Goal: Information Seeking & Learning: Learn about a topic

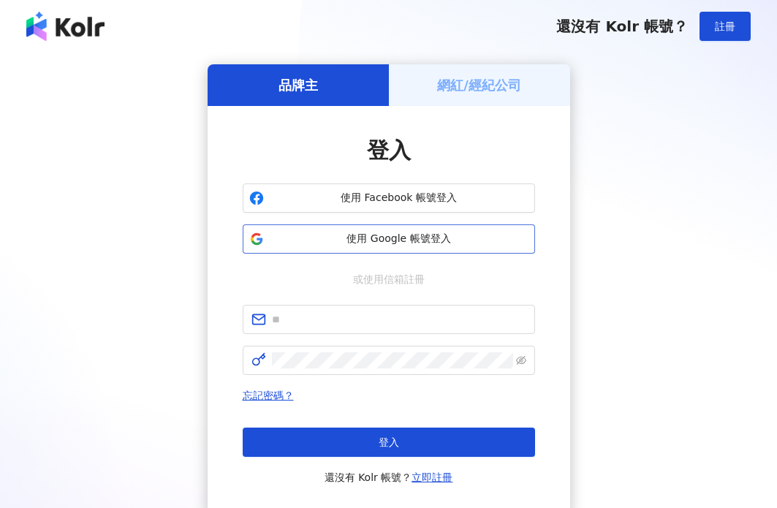
click at [359, 225] on button "使用 Google 帳號登入" at bounding box center [389, 239] width 293 height 29
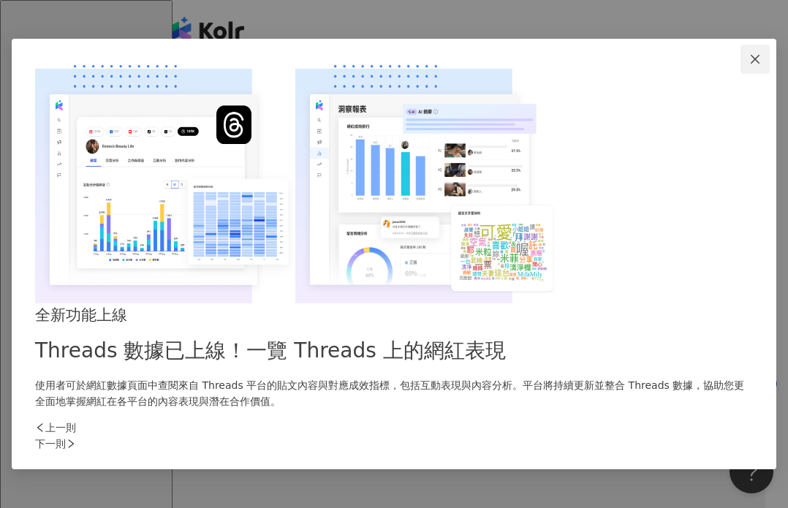
click at [750, 65] on icon "close" at bounding box center [756, 59] width 12 height 12
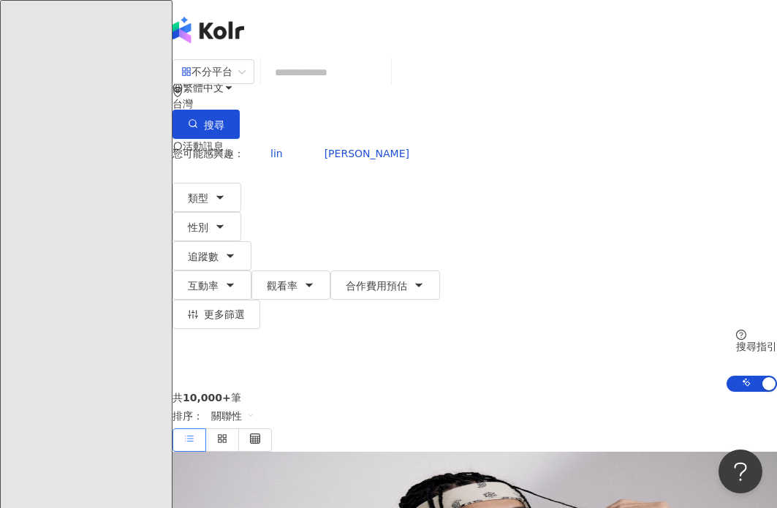
click at [337, 86] on input "search" at bounding box center [326, 73] width 118 height 28
click at [246, 83] on span "不分平台" at bounding box center [213, 71] width 64 height 23
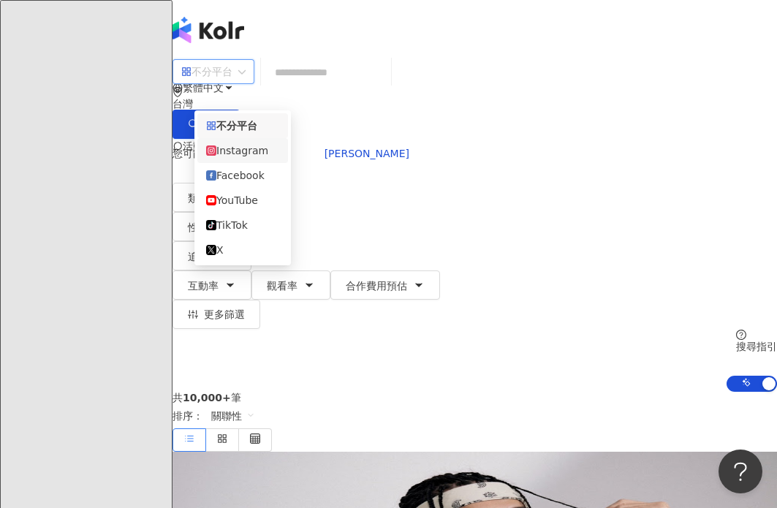
click at [279, 148] on div "Instagram" at bounding box center [242, 151] width 73 height 16
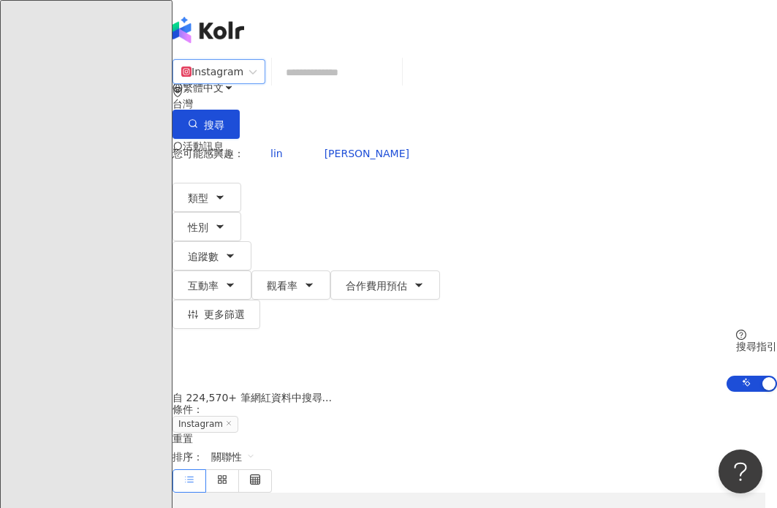
click at [334, 86] on input "search" at bounding box center [337, 73] width 118 height 28
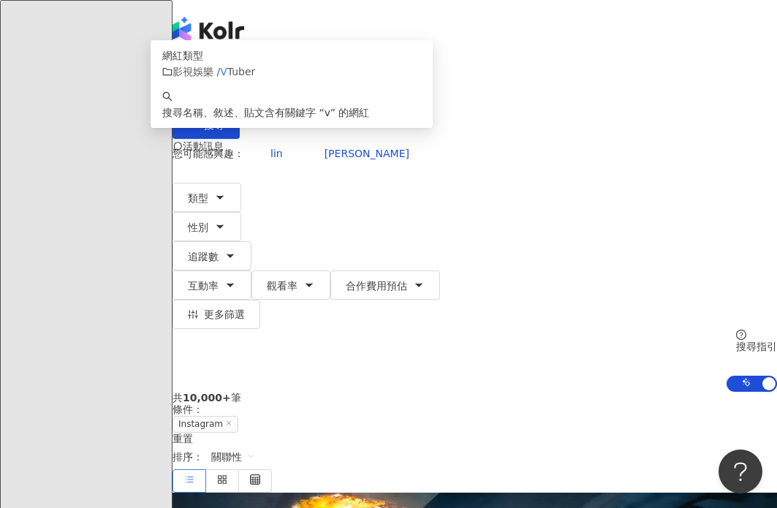
type input "*"
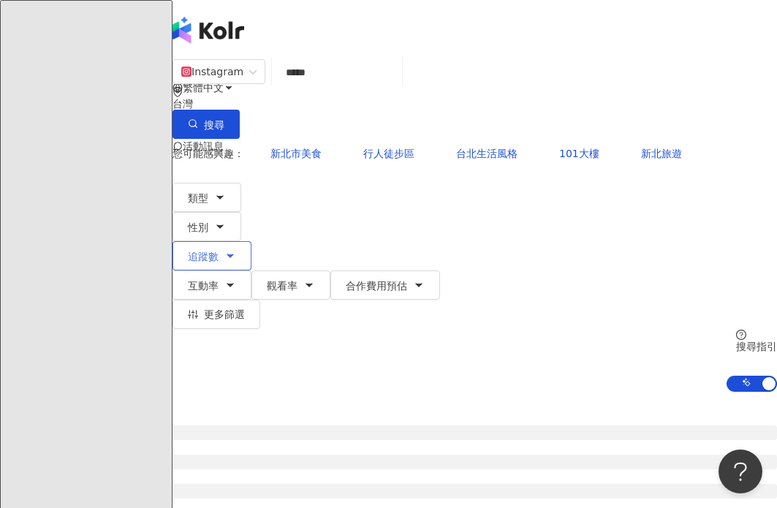
type input "*****"
click at [219, 251] on span "追蹤數" at bounding box center [203, 257] width 31 height 12
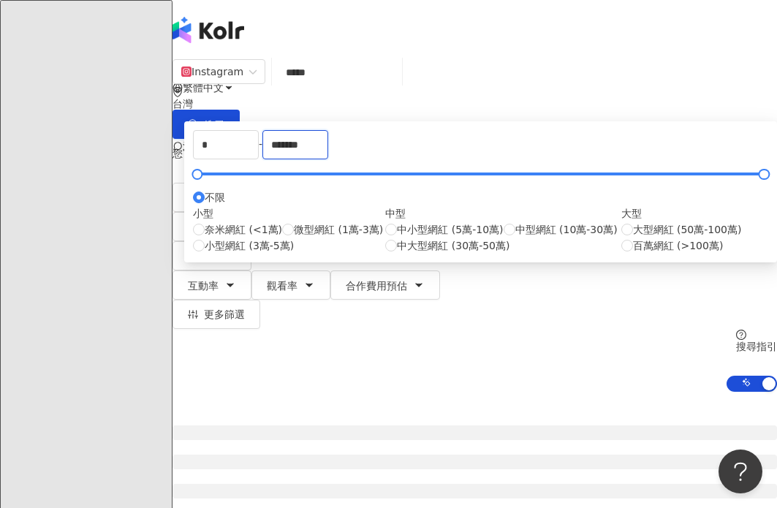
drag, startPoint x: 611, startPoint y: 219, endPoint x: 551, endPoint y: 219, distance: 60.7
click at [551, 219] on div "* - ******* 不限 小型 奈米網紅 (<1萬) 微型網紅 (1萬-3萬) 小型網紅 (3萬-5萬) 中型 中小型網紅 (5萬-10萬) 中型網紅 (…" at bounding box center [481, 192] width 576 height 124
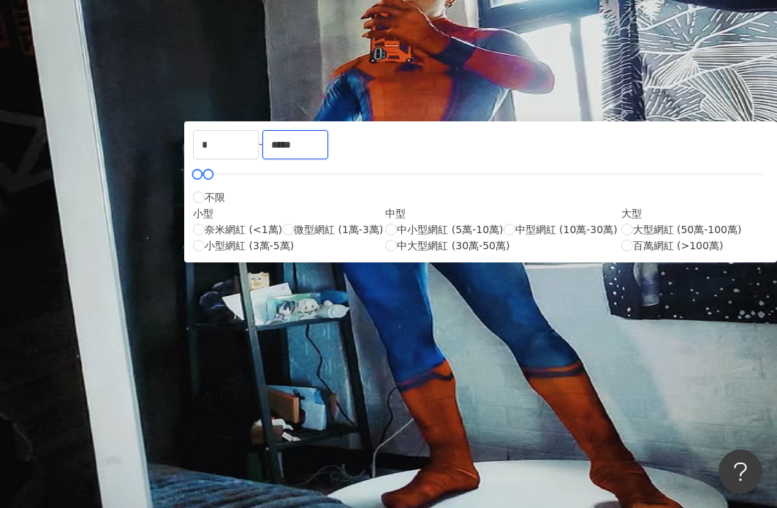
type input "*****"
click at [284, 394] on span "推薦新北的網紅" at bounding box center [272, 400] width 72 height 12
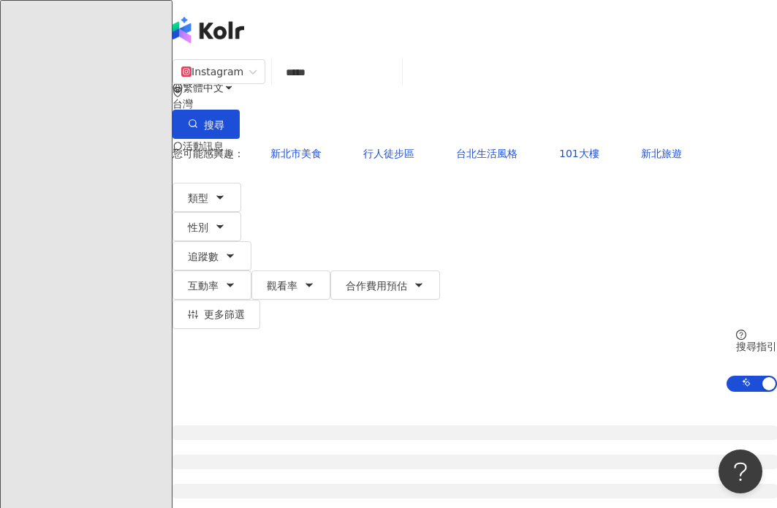
click at [502, 202] on div "類型 性別 追蹤數 互動率 觀看率 合作費用預估 更多篩選 * - ***** 不限 小型 奈米網紅 (<1萬) 微型網紅 (1萬-3萬) 小型網紅 (3萬-…" at bounding box center [475, 256] width 605 height 146
click at [240, 110] on button "搜尋" at bounding box center [206, 124] width 67 height 29
click at [245, 309] on span "更多篩選" at bounding box center [224, 315] width 41 height 12
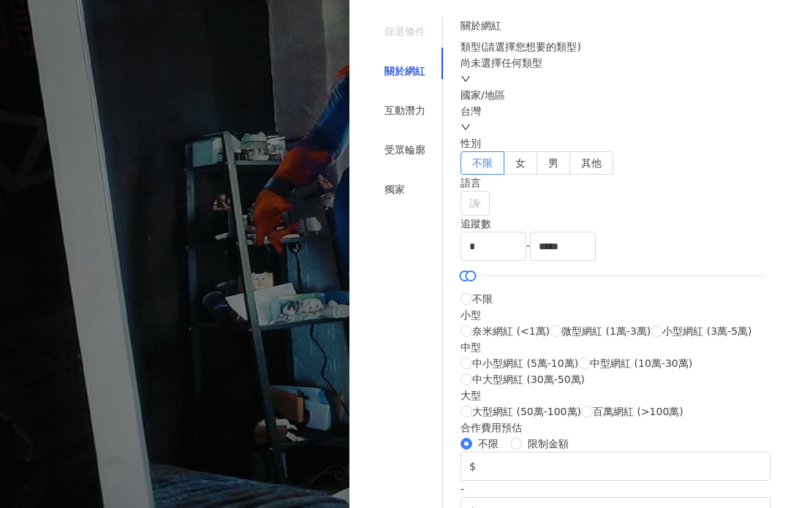
click at [271, 229] on div at bounding box center [394, 254] width 788 height 508
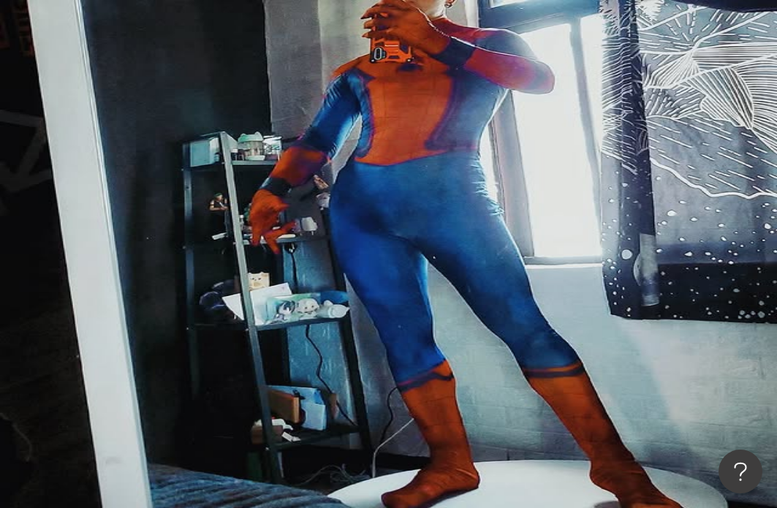
click at [252, 241] on button "追蹤數" at bounding box center [212, 255] width 79 height 29
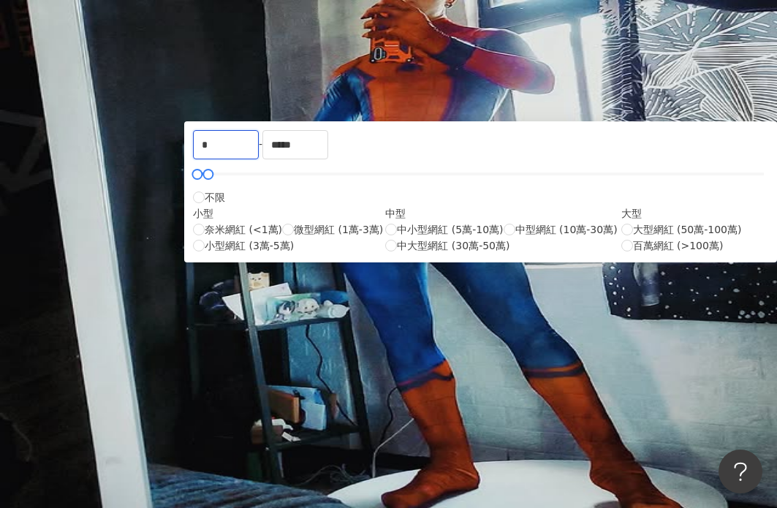
drag, startPoint x: 385, startPoint y: 230, endPoint x: 356, endPoint y: 223, distance: 29.3
click at [356, 223] on div "* - ***** 不限 小型 奈米網紅 (<1萬) 微型網紅 (1萬-3萬) 小型網紅 (3萬-5萬) 中型 中小型網紅 (5萬-10萬) 中型網紅 (10…" at bounding box center [481, 192] width 576 height 124
type input "*"
type input "****"
click at [240, 110] on button "搜尋" at bounding box center [206, 124] width 67 height 29
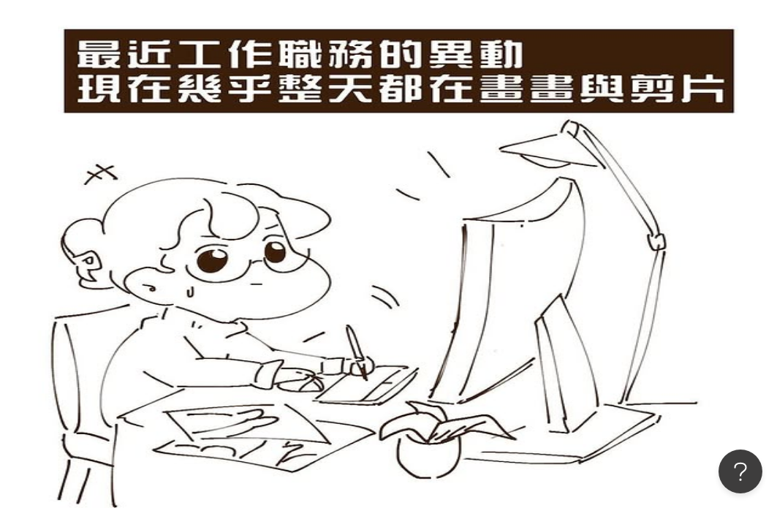
click at [396, 86] on input "*****" at bounding box center [337, 73] width 118 height 28
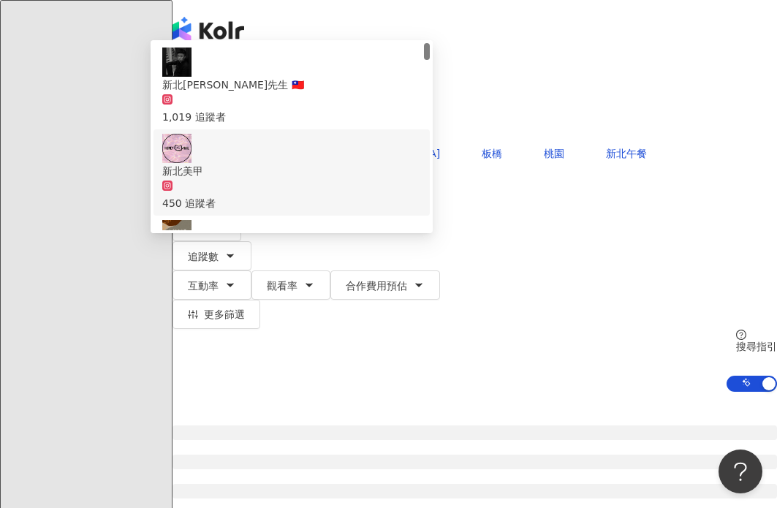
type input "**"
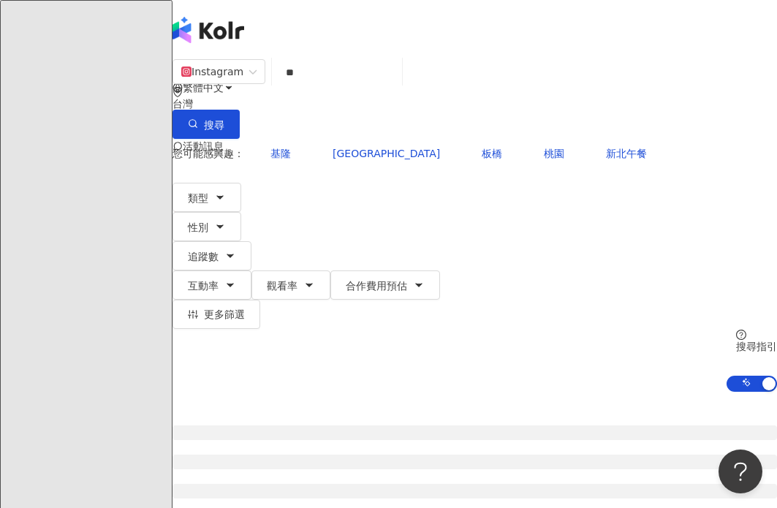
click at [619, 183] on div "類型 性別 追蹤數 互動率 觀看率 合作費用預估 更多篩選 篩選條件 關於網紅 互動潛力 受眾輪廓 獨家 關於網紅 類型 ( 請選擇您想要的類型 ) 尚未選擇…" at bounding box center [475, 256] width 605 height 146
click at [241, 212] on button "性別" at bounding box center [207, 226] width 69 height 29
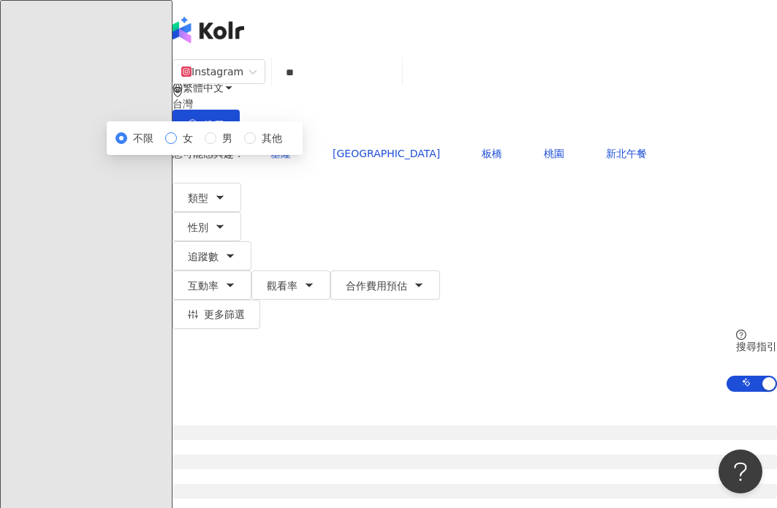
click at [199, 146] on label "女" at bounding box center [182, 138] width 34 height 16
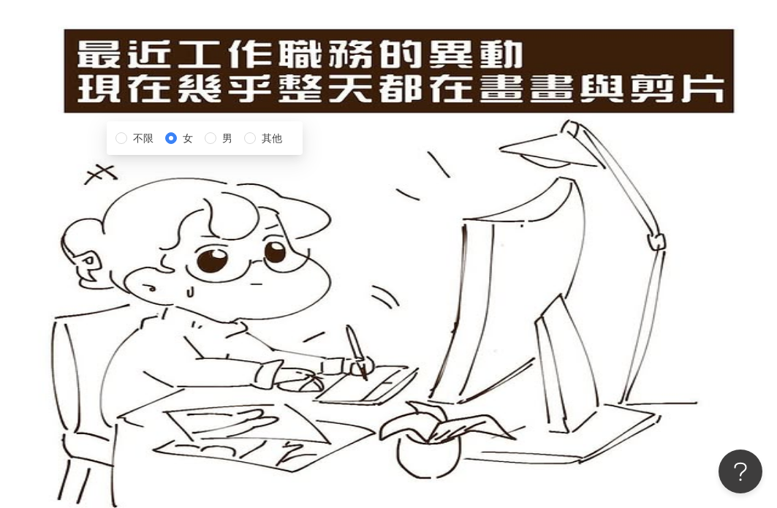
click at [240, 110] on button "搜尋" at bounding box center [206, 124] width 67 height 29
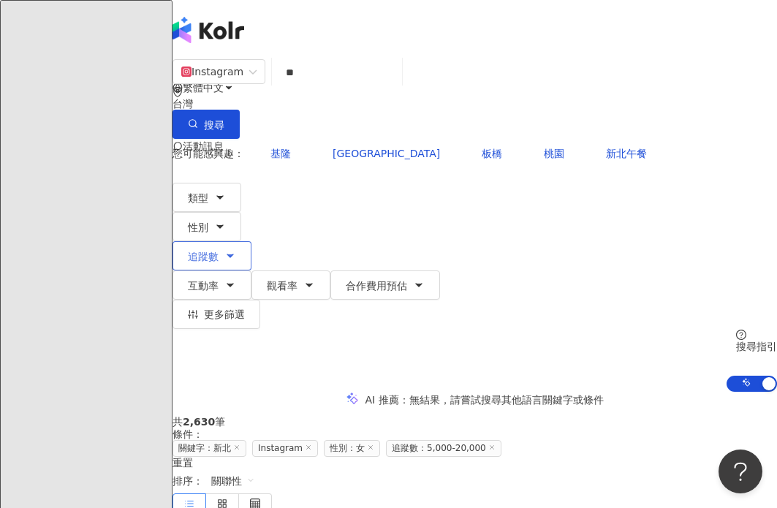
click at [252, 241] on button "追蹤數" at bounding box center [212, 255] width 79 height 29
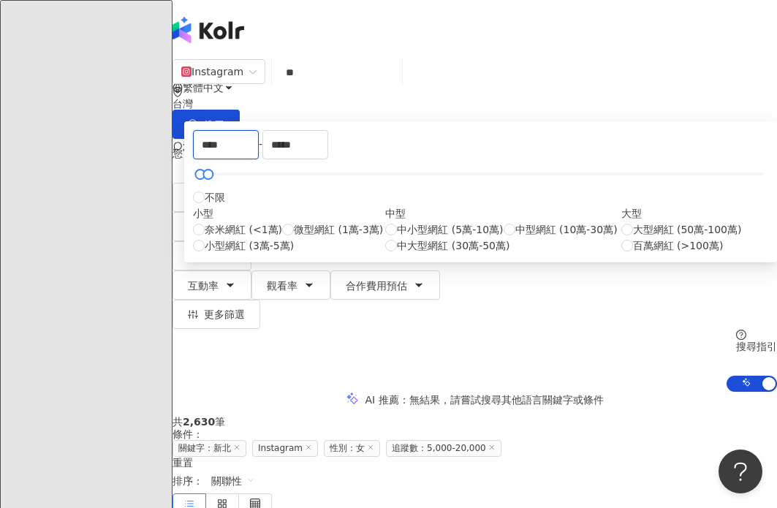
drag, startPoint x: 407, startPoint y: 222, endPoint x: 361, endPoint y: 224, distance: 46.8
click at [361, 224] on div "**** - ***** 不限 小型 奈米網紅 (<1萬) 微型網紅 (1萬-3萬) 小型網紅 (3萬-5萬) 中型 中小型網紅 (5萬-10萬) 中型網紅 …" at bounding box center [481, 192] width 576 height 124
type input "****"
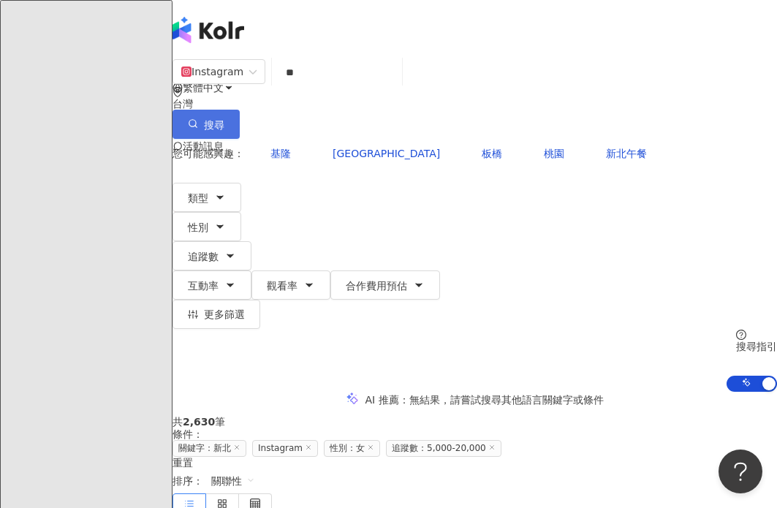
click at [240, 110] on button "搜尋" at bounding box center [206, 124] width 67 height 29
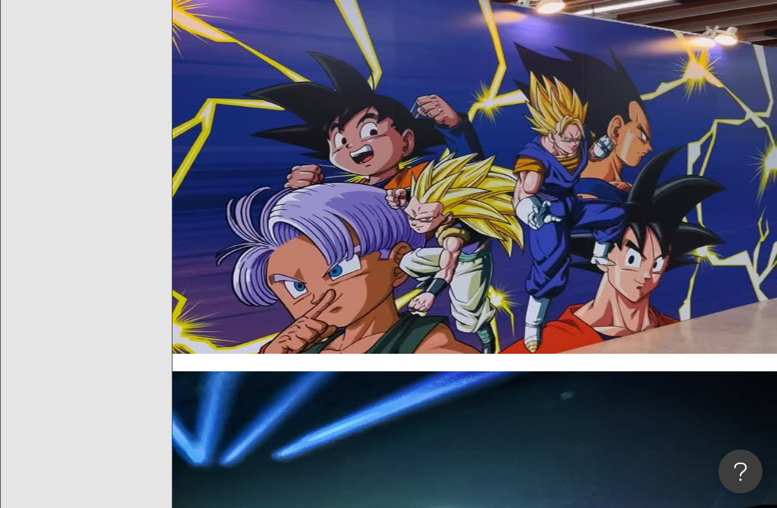
scroll to position [3316, 0]
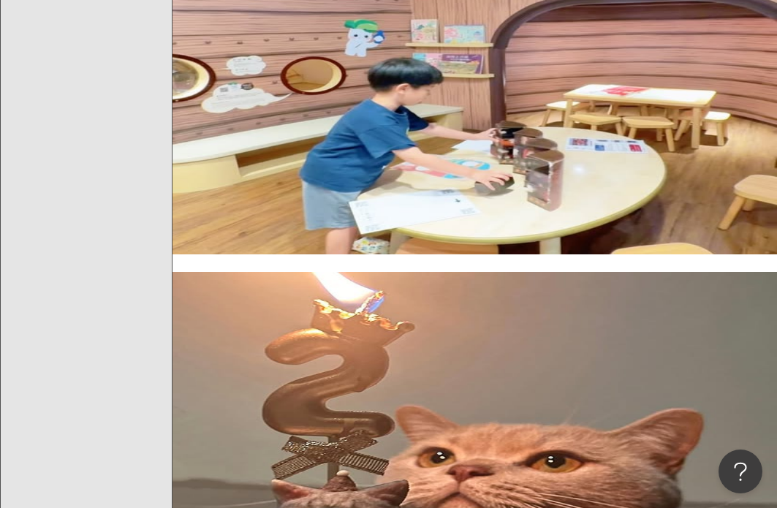
scroll to position [1250, 0]
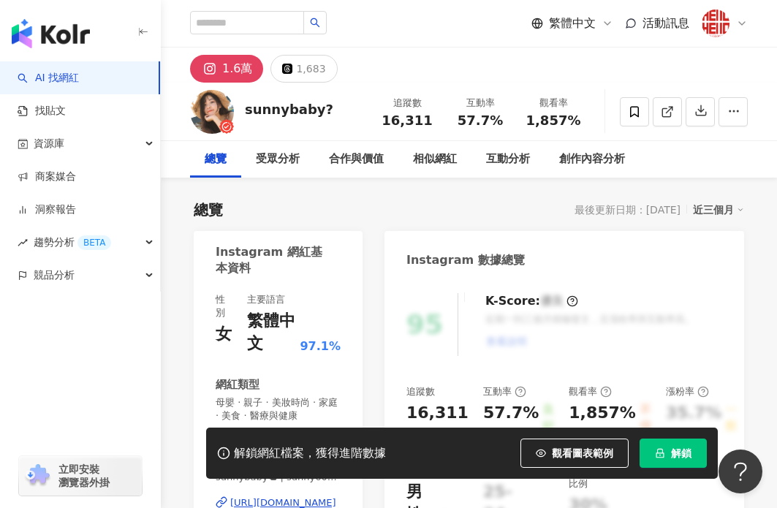
click at [364, 116] on div "sunnybaby? 追蹤數 16,311 互動率 57.7% 觀看率 1,857%" at bounding box center [469, 112] width 617 height 58
drag, startPoint x: 397, startPoint y: 118, endPoint x: 399, endPoint y: 153, distance: 34.4
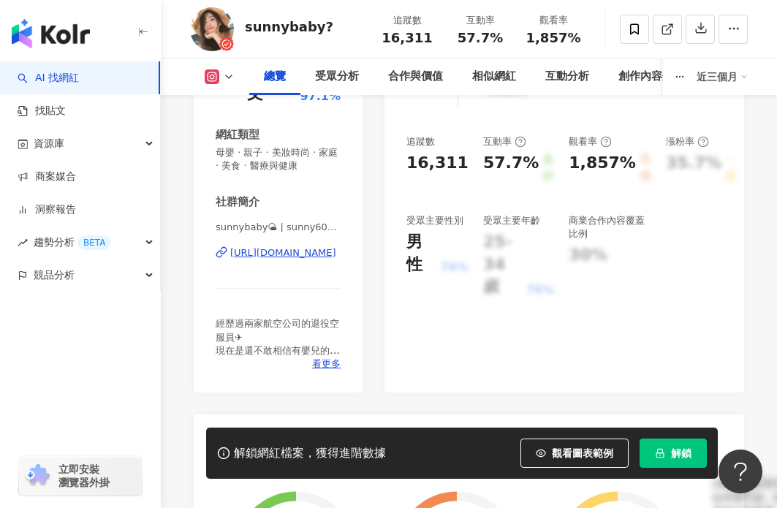
scroll to position [253, 0]
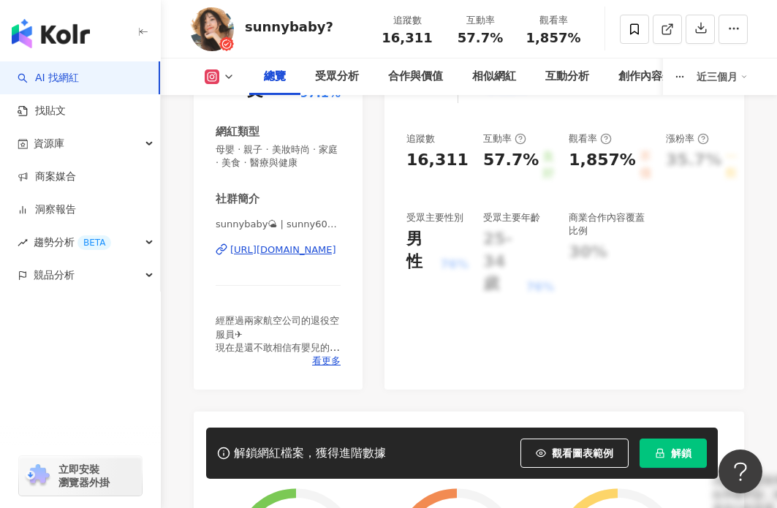
click at [295, 252] on div "https://www.instagram.com/sunny601123/" at bounding box center [283, 250] width 106 height 13
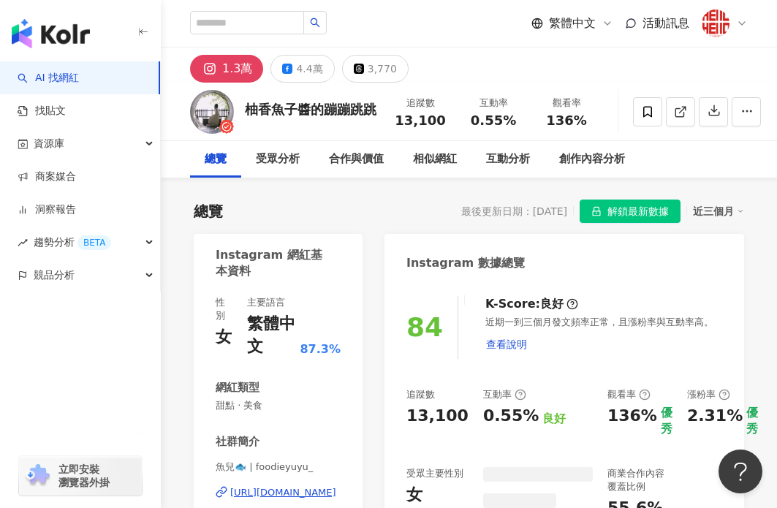
scroll to position [3, 0]
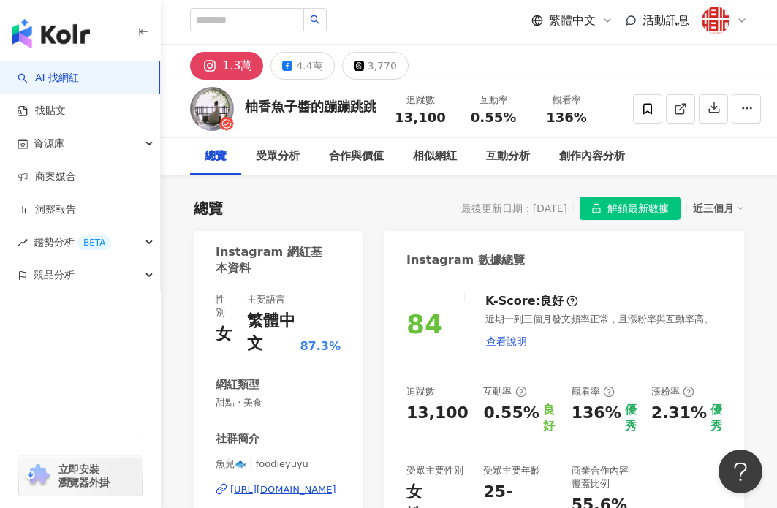
click at [267, 492] on div "https://www.instagram.com/foodieyuyu_/" at bounding box center [283, 489] width 106 height 13
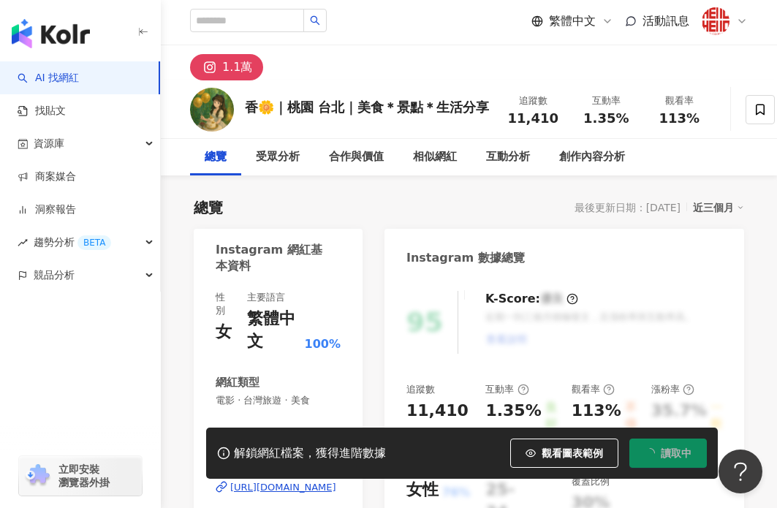
scroll to position [196, 0]
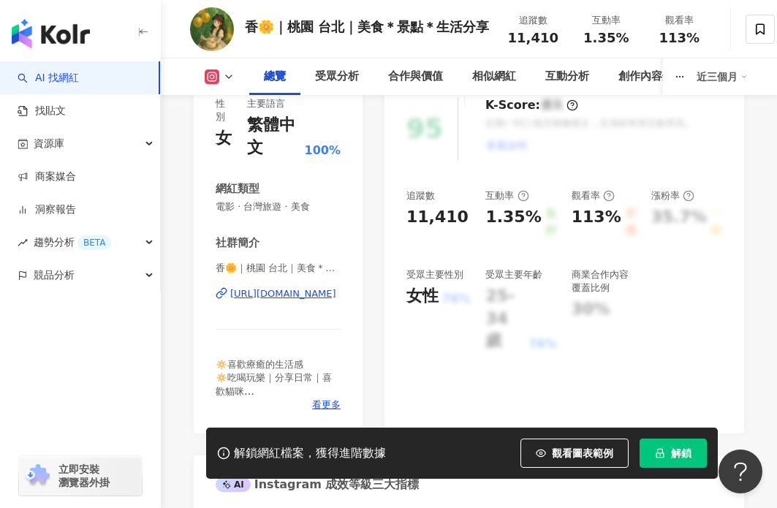
click at [258, 296] on div "https://www.instagram.com/happiotw77/" at bounding box center [283, 293] width 106 height 13
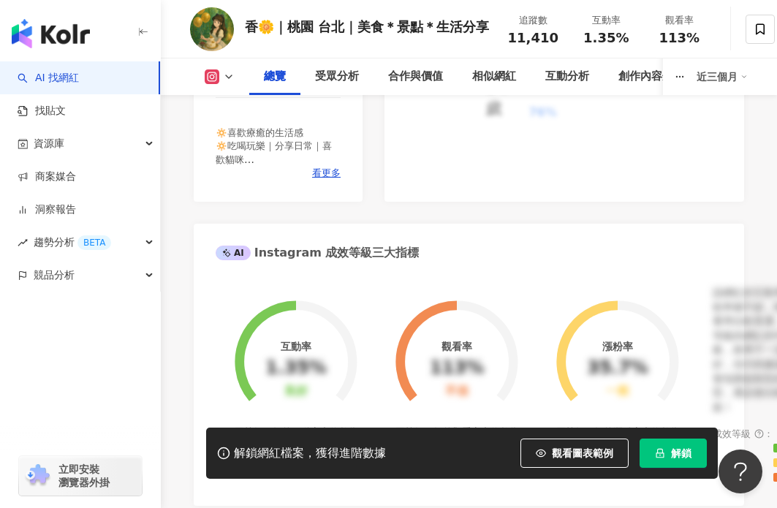
scroll to position [489, 0]
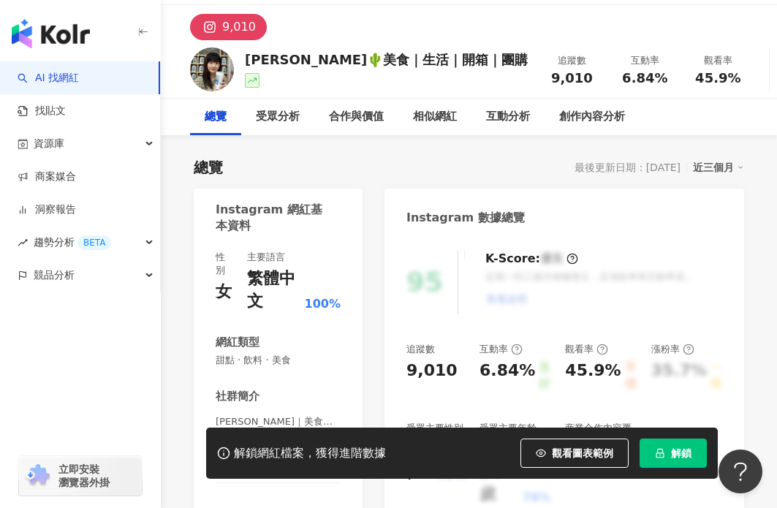
scroll to position [45, 0]
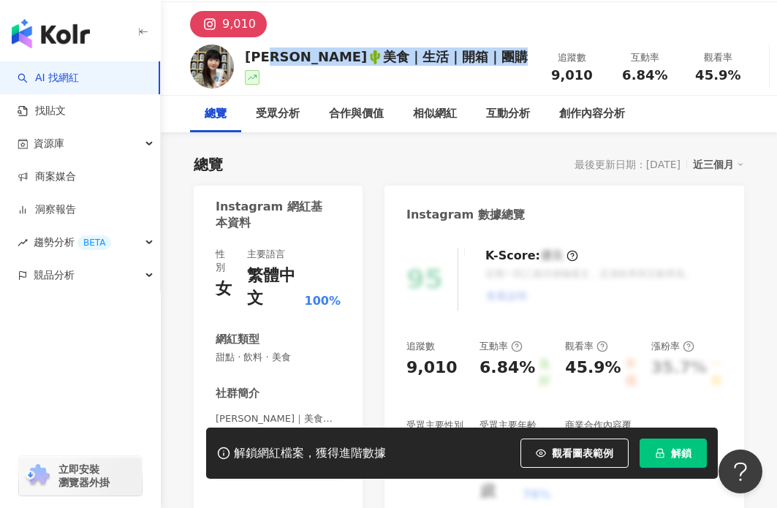
drag, startPoint x: 265, startPoint y: 56, endPoint x: 346, endPoint y: 72, distance: 82.0
click at [346, 72] on div "Lynn🌵美食｜生活｜開箱｜團購" at bounding box center [386, 66] width 283 height 37
click at [346, 72] on div at bounding box center [386, 77] width 283 height 15
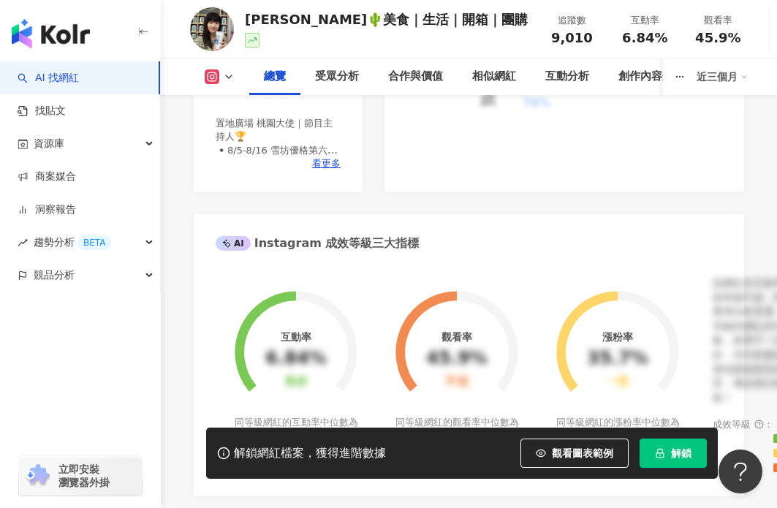
scroll to position [365, 0]
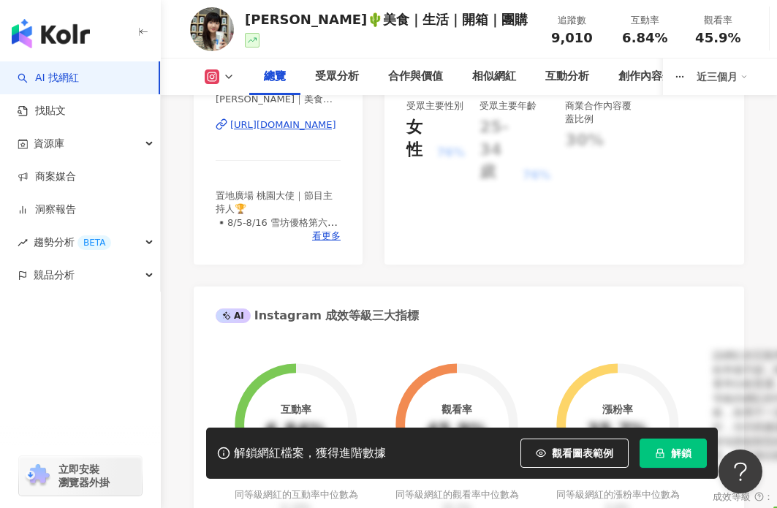
click at [283, 124] on div "https://www.instagram.com/op__do/" at bounding box center [283, 124] width 106 height 13
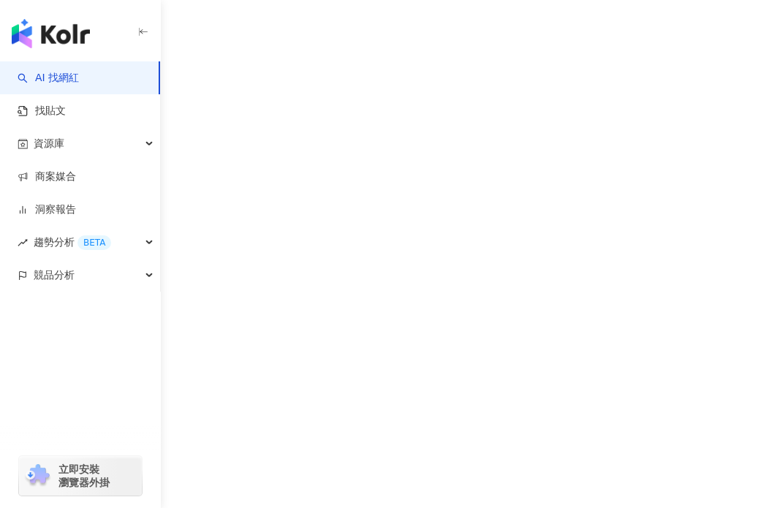
scroll to position [3, 0]
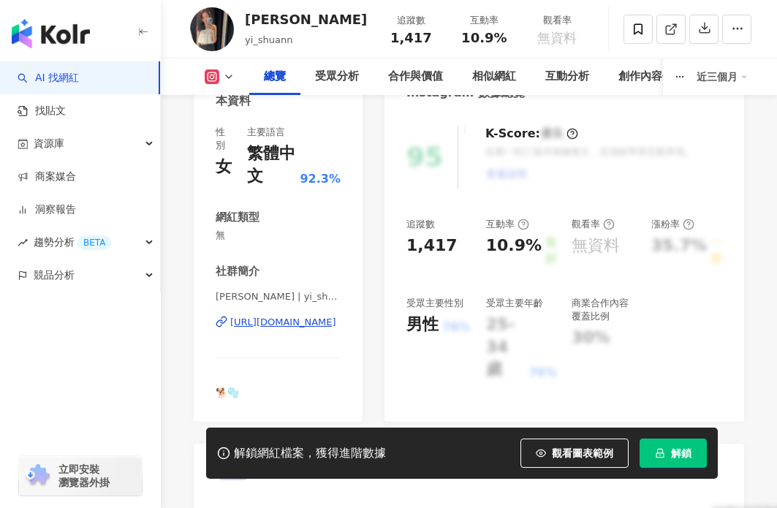
scroll to position [170, 0]
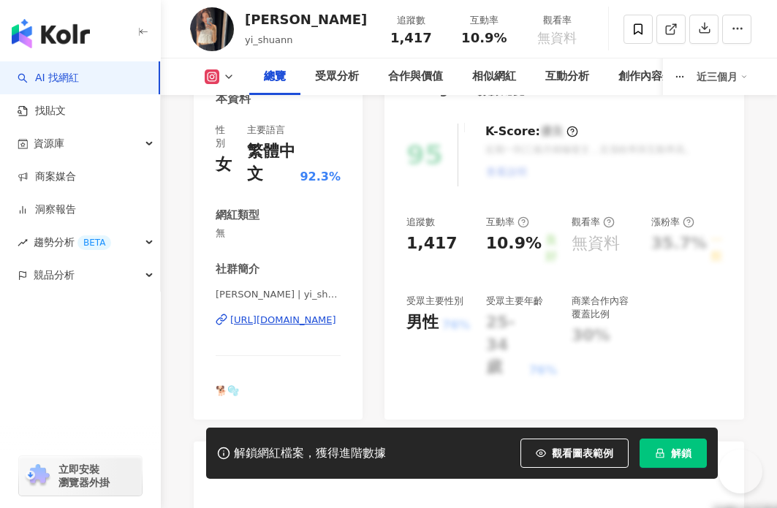
click at [285, 327] on div "[PERSON_NAME] | [PERSON_NAME] [URL][DOMAIN_NAME]" at bounding box center [278, 331] width 125 height 86
click at [287, 324] on div "https://www.instagram.com/yi_shuann/" at bounding box center [283, 320] width 106 height 13
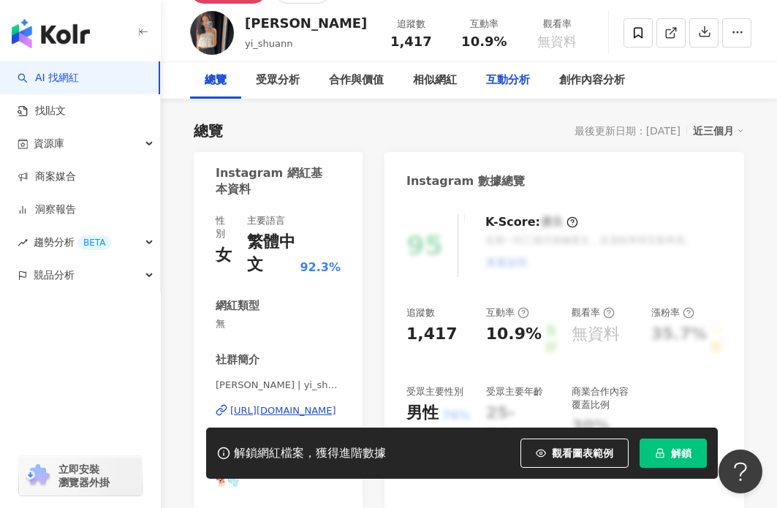
scroll to position [0, 0]
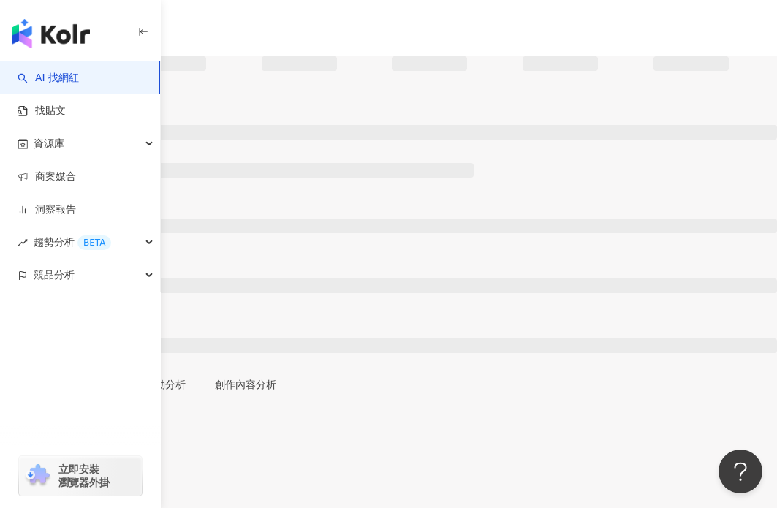
scroll to position [25, 0]
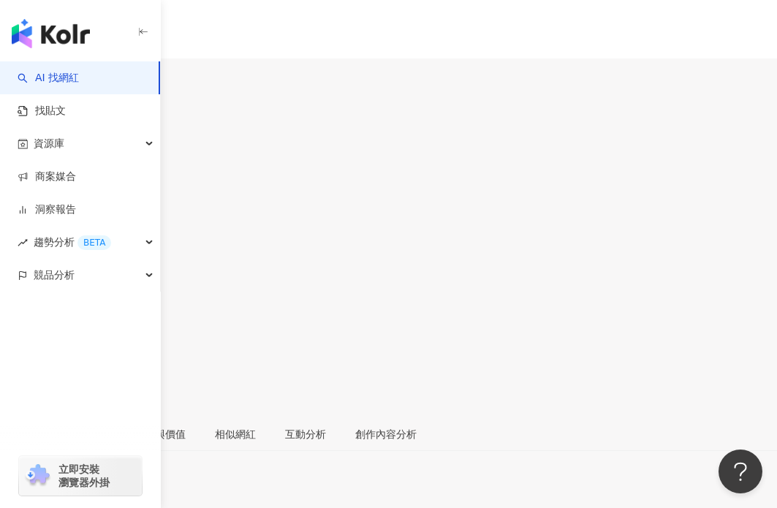
click at [228, 94] on div "Ellin Lin ellinstyle 追蹤數 14,585 互動率 0.91% 觀看率 45.5%" at bounding box center [388, 255] width 777 height 323
click at [85, 138] on div "Ellin Lin" at bounding box center [42, 144] width 85 height 12
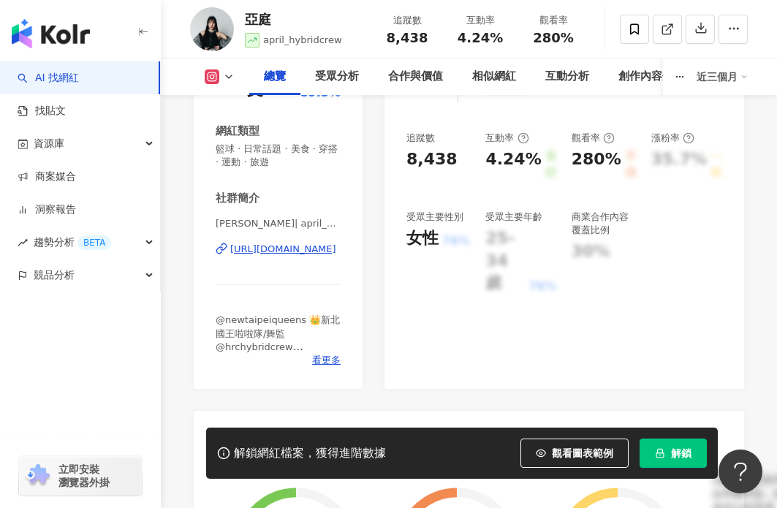
scroll to position [309, 0]
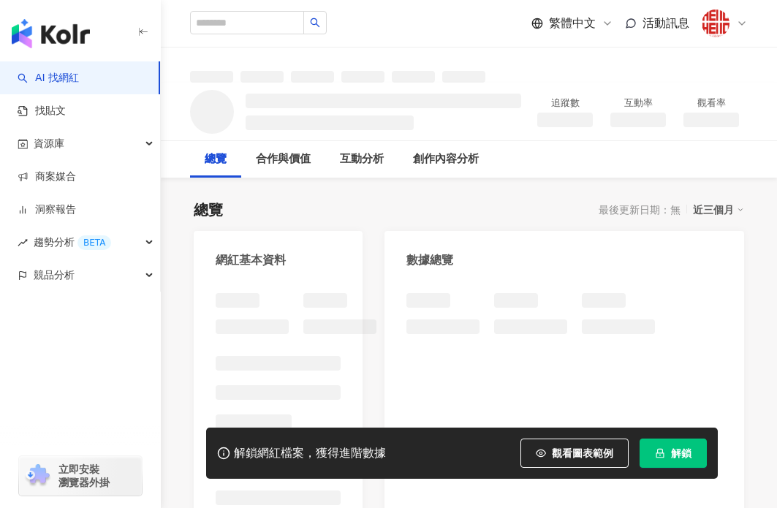
scroll to position [35, 0]
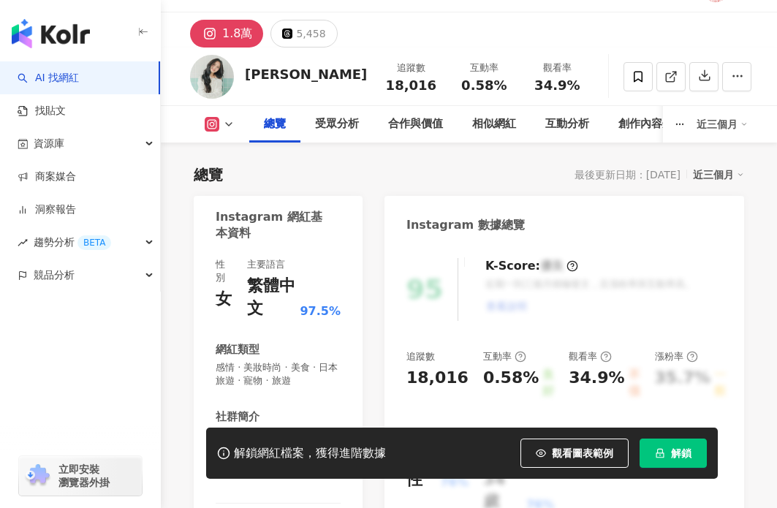
scroll to position [157, 0]
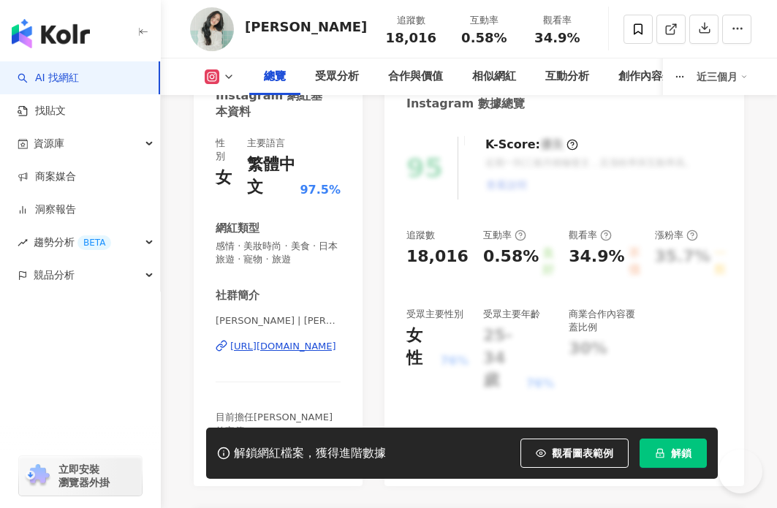
click at [249, 345] on div "[URL][DOMAIN_NAME]" at bounding box center [283, 346] width 106 height 13
